Goal: Find specific page/section: Find specific page/section

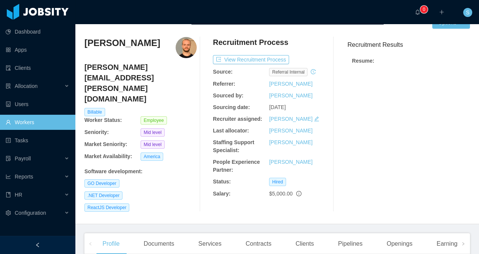
scroll to position [18, 0]
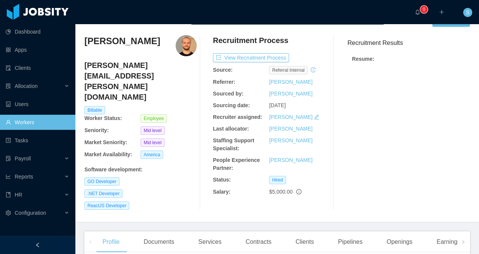
click at [150, 46] on div "[PERSON_NAME]" at bounding box center [140, 45] width 112 height 21
click at [118, 37] on h3 "[PERSON_NAME]" at bounding box center [122, 41] width 76 height 12
click at [126, 41] on h3 "[PERSON_NAME]" at bounding box center [122, 41] width 76 height 12
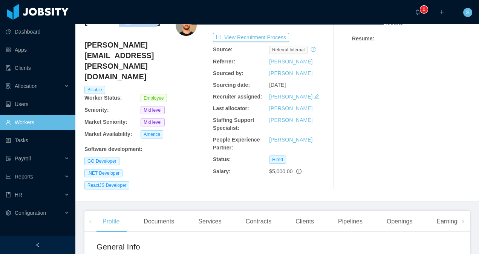
scroll to position [0, 0]
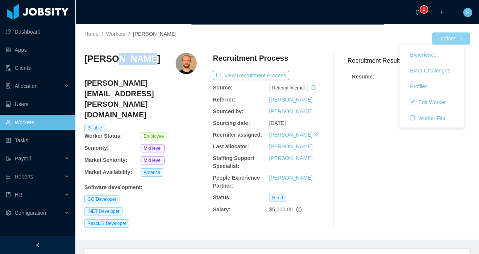
click at [437, 38] on button "Options" at bounding box center [452, 38] width 38 height 12
click at [436, 119] on button "Worker File" at bounding box center [427, 118] width 47 height 12
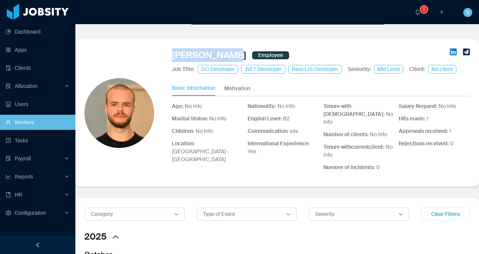
drag, startPoint x: 166, startPoint y: 54, endPoint x: 226, endPoint y: 56, distance: 60.4
click at [226, 56] on div "[PERSON_NAME] Employee Job Title: GO Developer .NET Developer ReactJS Developer…" at bounding box center [277, 112] width 404 height 147
copy link "[PERSON_NAME]"
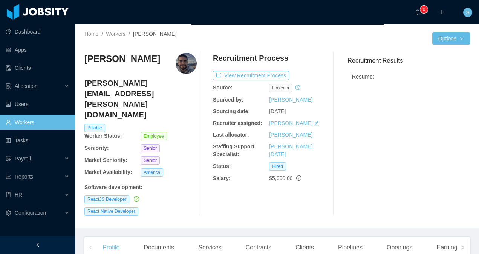
click at [129, 61] on h3 "Rodrigo Leão" at bounding box center [122, 59] width 76 height 12
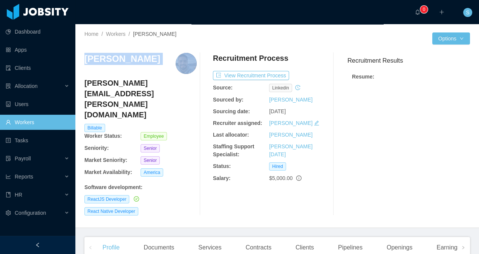
click at [129, 61] on h3 "Rodrigo Leão" at bounding box center [122, 59] width 76 height 12
copy h3 "Rodrigo Leão"
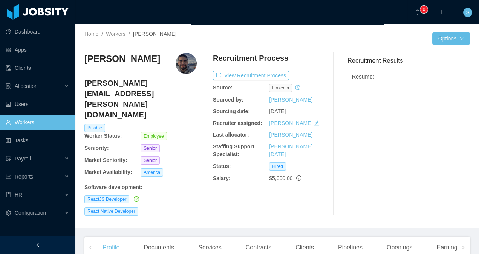
click at [176, 33] on div "Home / Workers / Rodrigo Leão /" at bounding box center [180, 34] width 193 height 8
drag, startPoint x: 139, startPoint y: 61, endPoint x: 86, endPoint y: 60, distance: 52.8
click at [86, 60] on div "Rodrigo Leão" at bounding box center [140, 63] width 112 height 21
copy h3 "Rodrigo Leão"
